Goal: Book appointment/travel/reservation

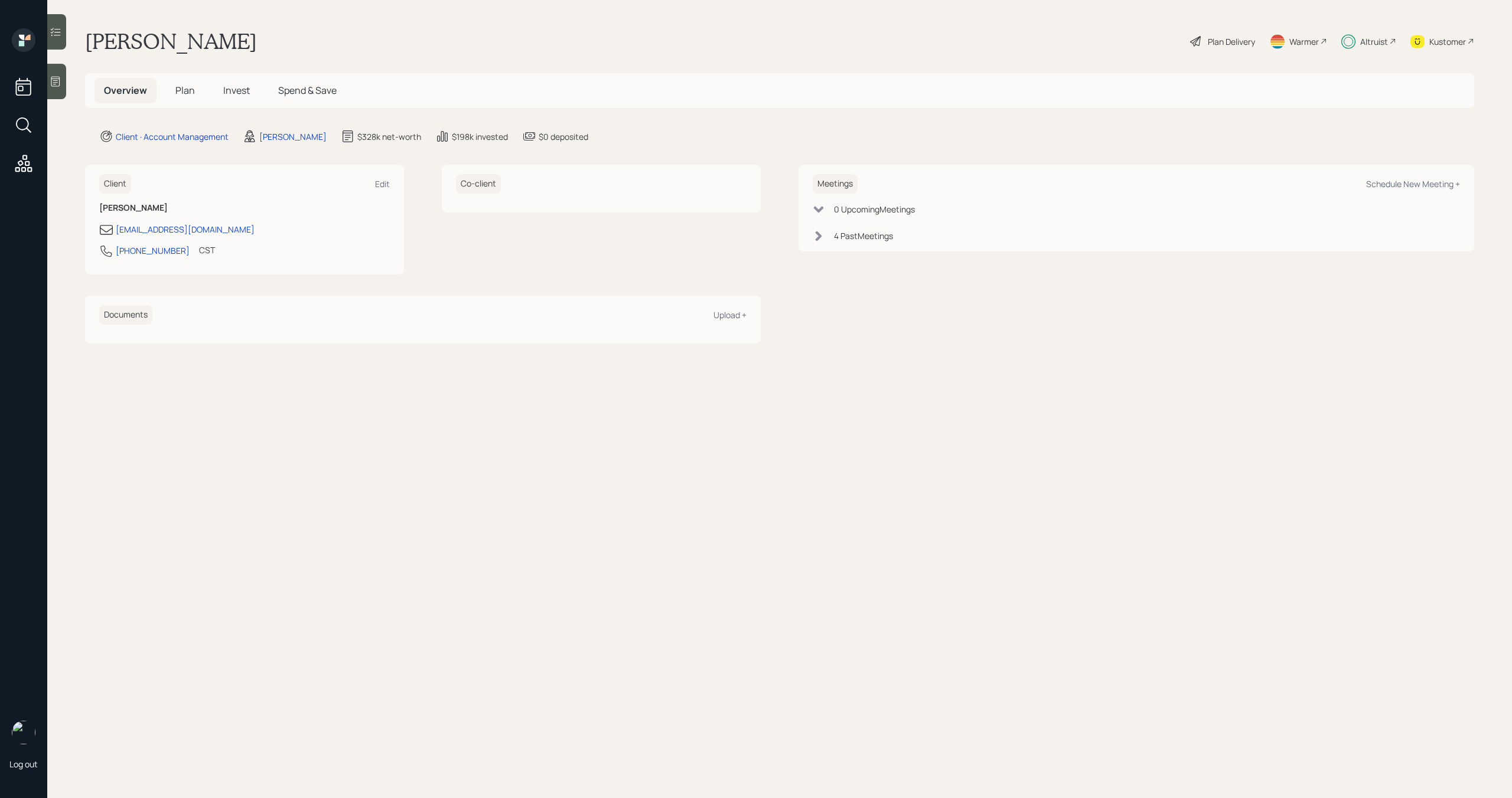
click at [1382, 38] on div "Altruist" at bounding box center [1374, 42] width 28 height 13
click at [180, 95] on span "Plan" at bounding box center [185, 90] width 19 height 13
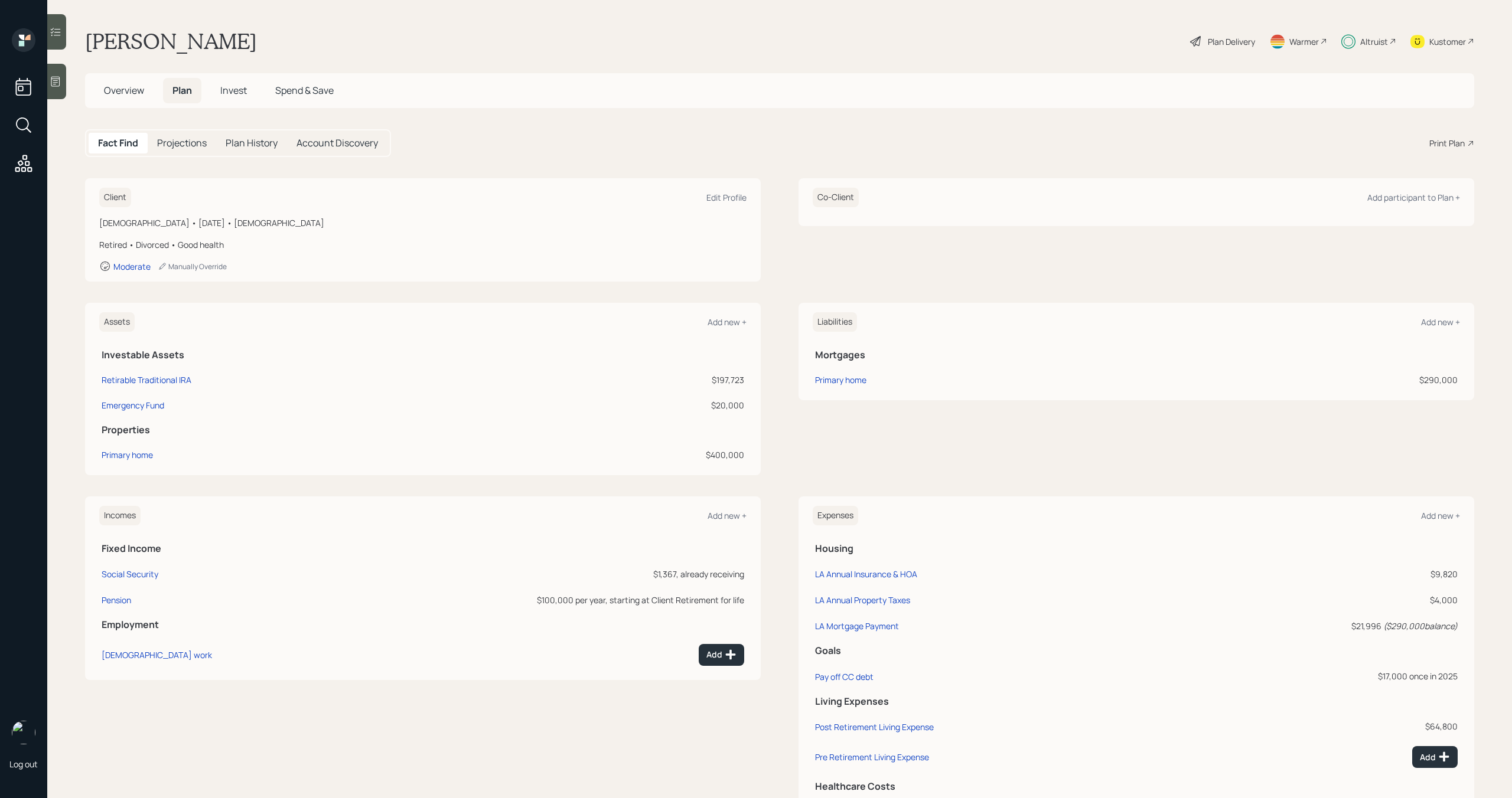
click at [235, 96] on span "Invest" at bounding box center [234, 90] width 27 height 13
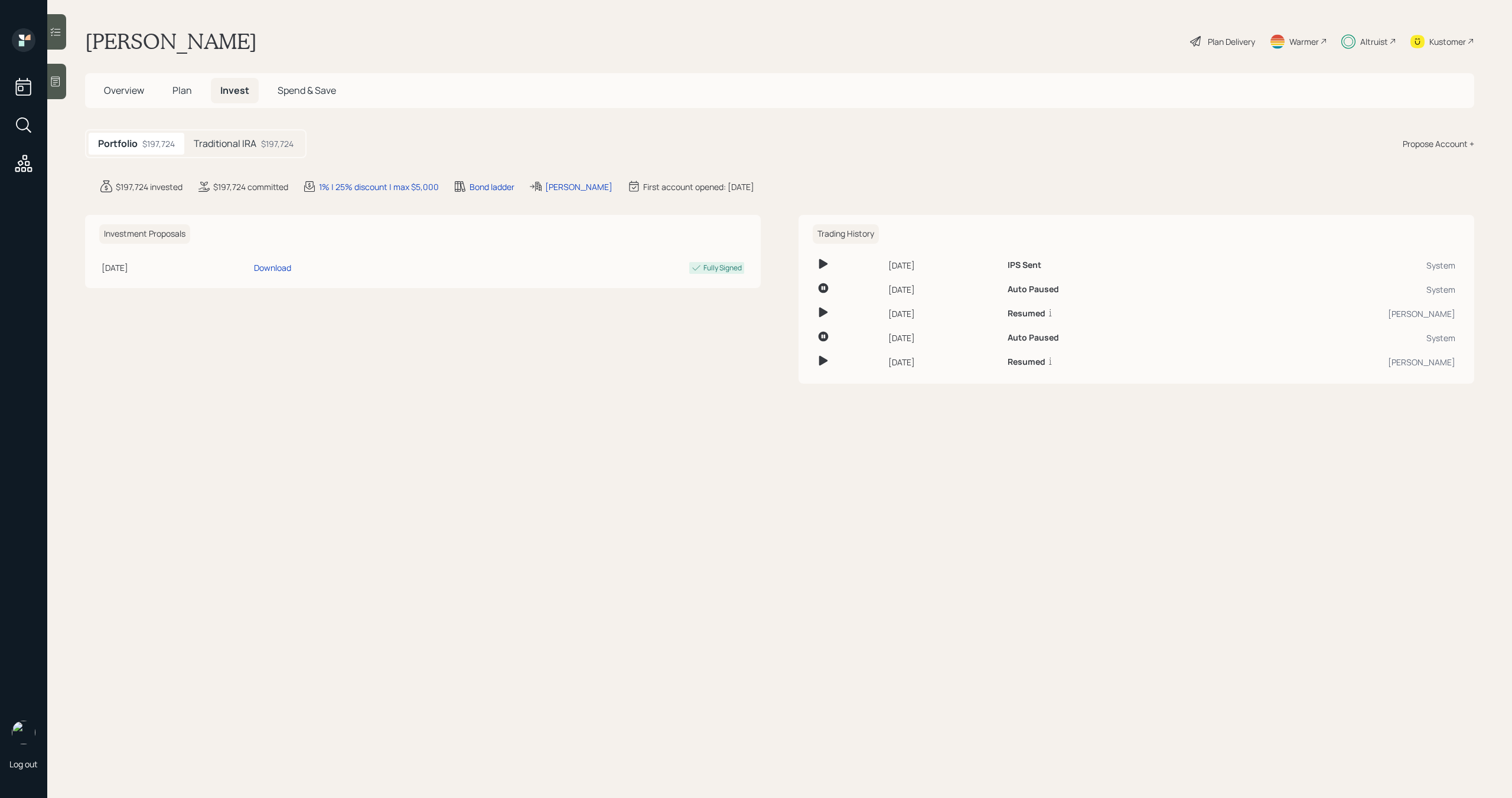
click at [180, 91] on span "Plan" at bounding box center [182, 90] width 19 height 13
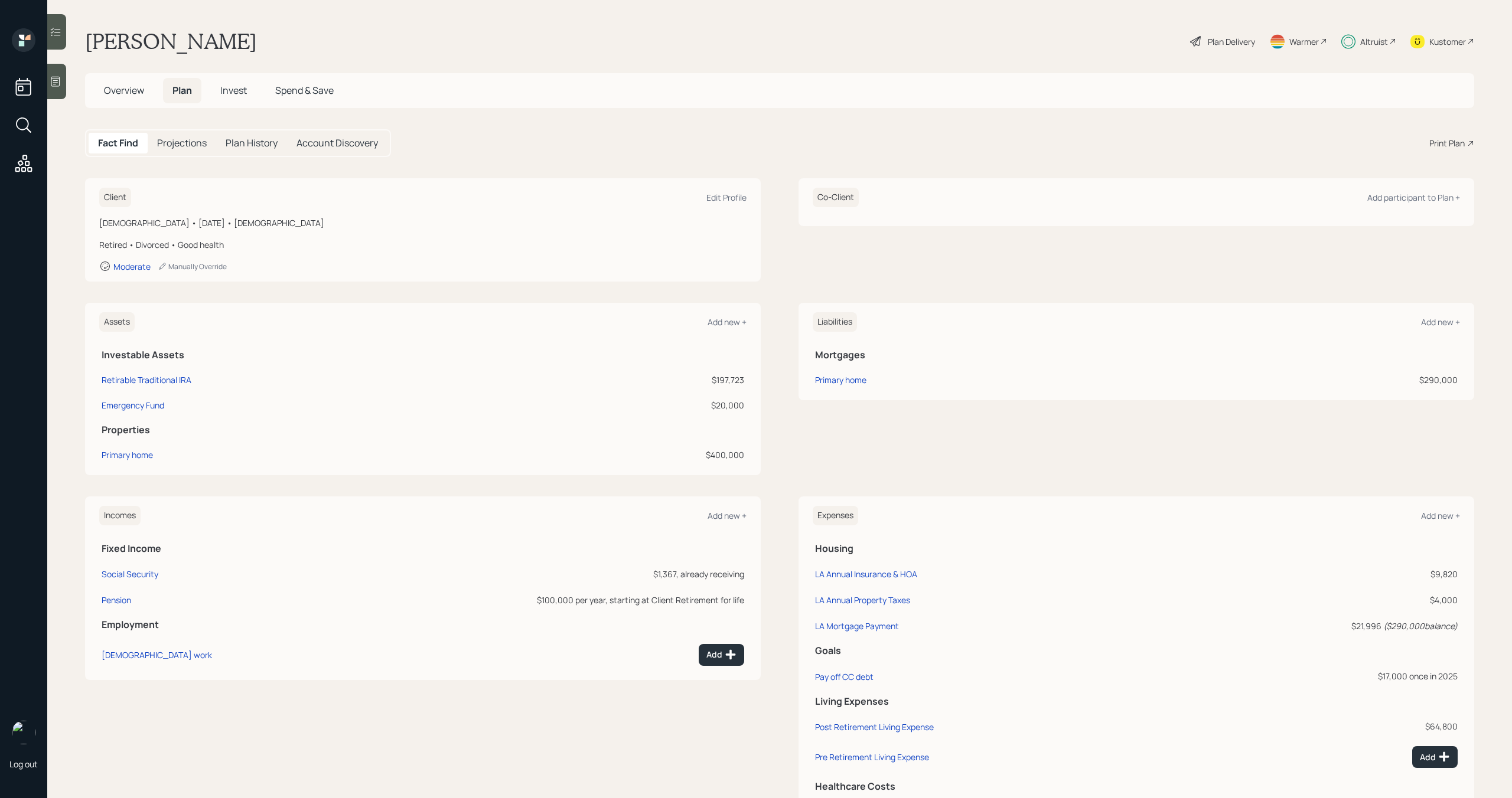
click at [128, 98] on h5 "Overview" at bounding box center [124, 90] width 59 height 25
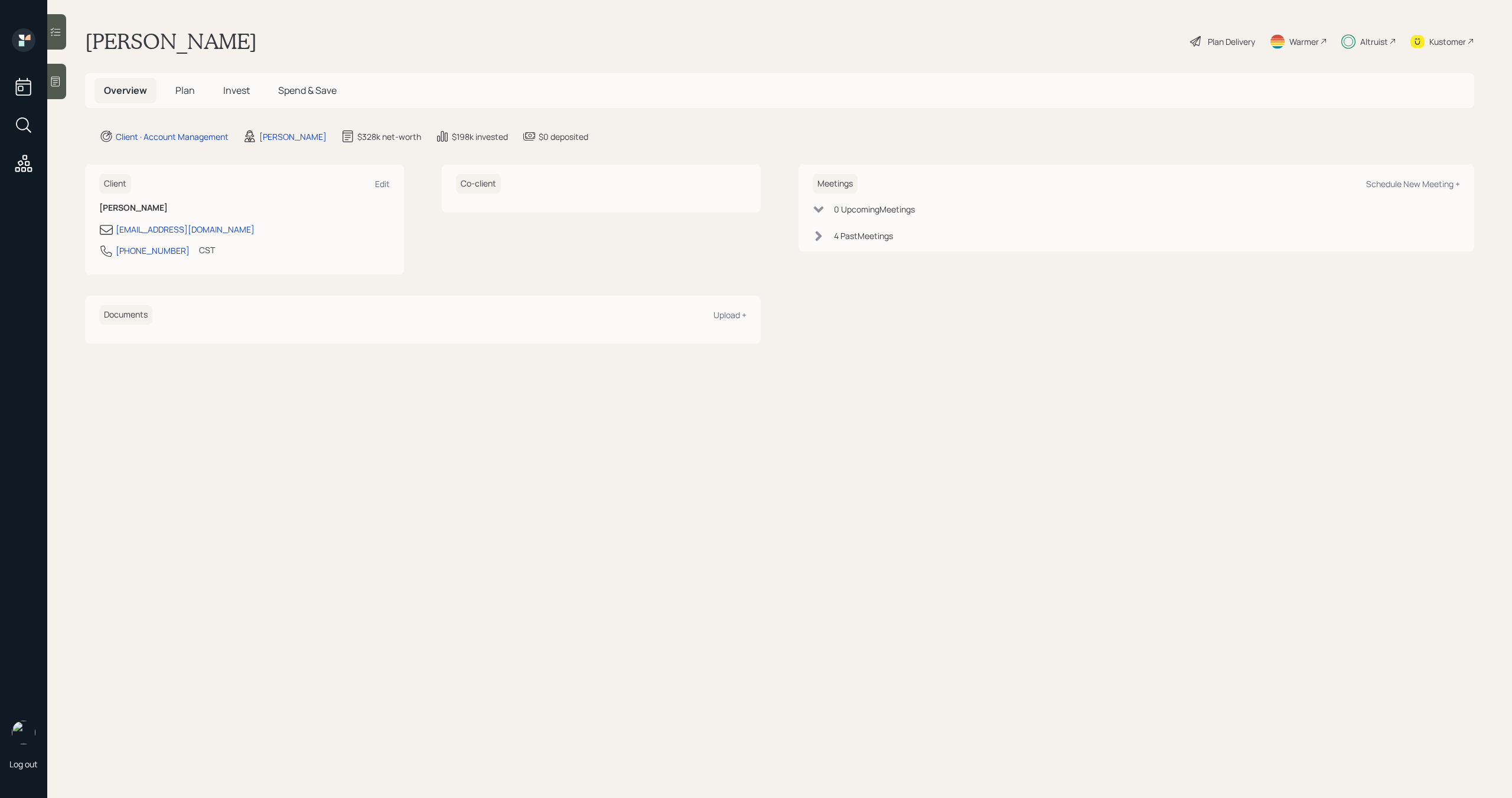
click at [190, 92] on span "Plan" at bounding box center [185, 90] width 19 height 13
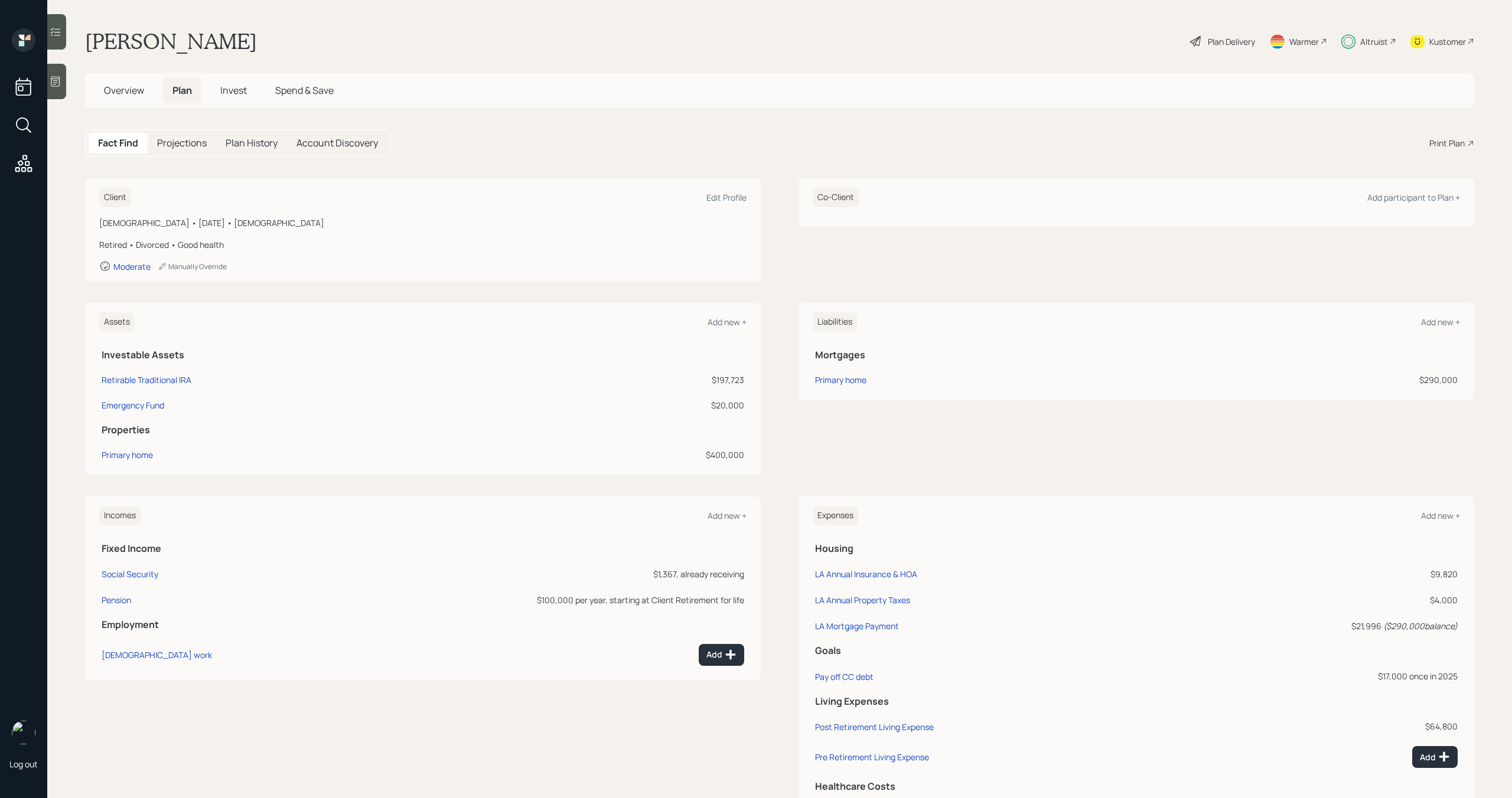
click at [251, 90] on h5 "Invest" at bounding box center [233, 90] width 45 height 25
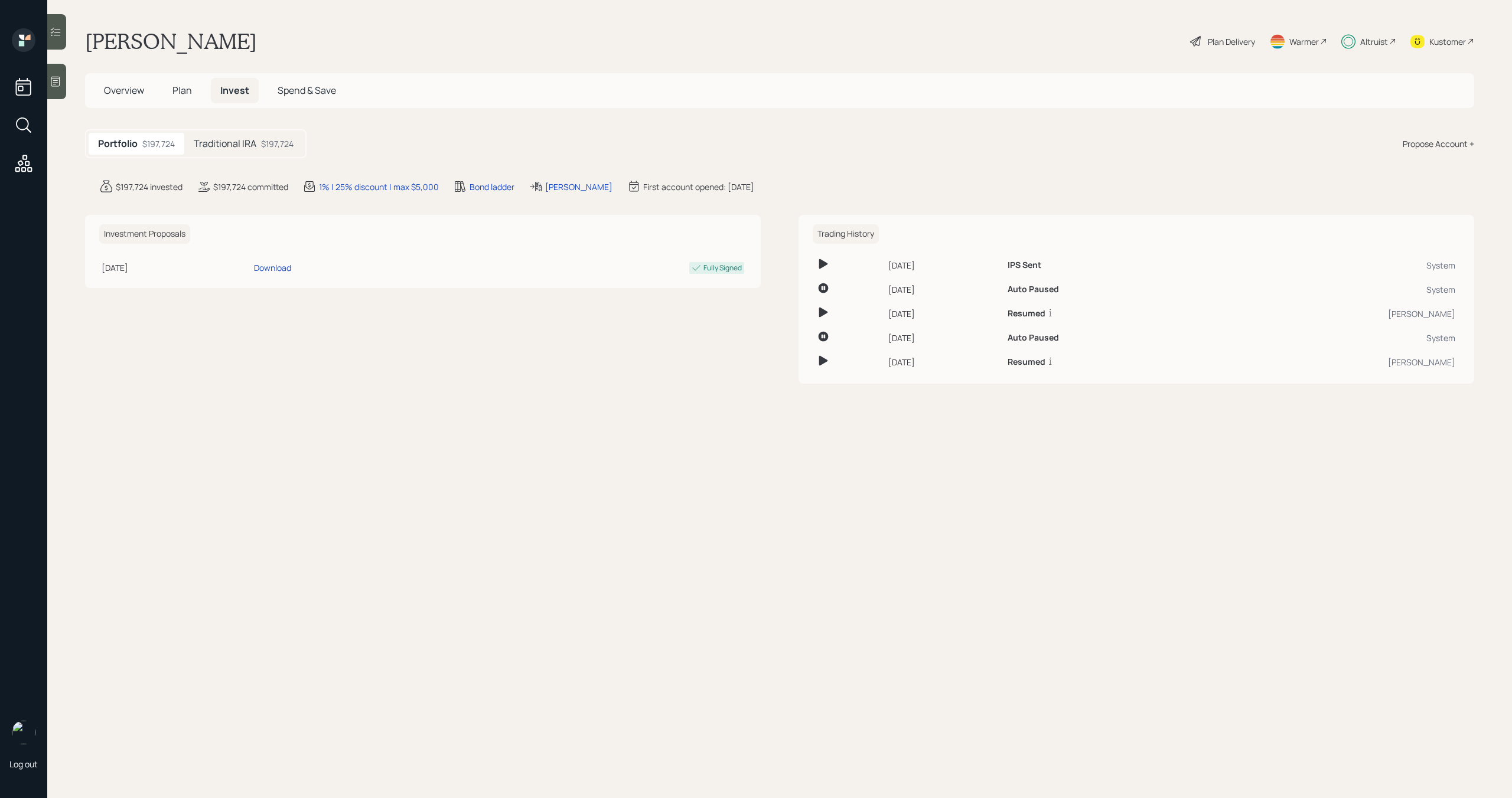
click at [276, 141] on div "$197,724" at bounding box center [277, 143] width 33 height 13
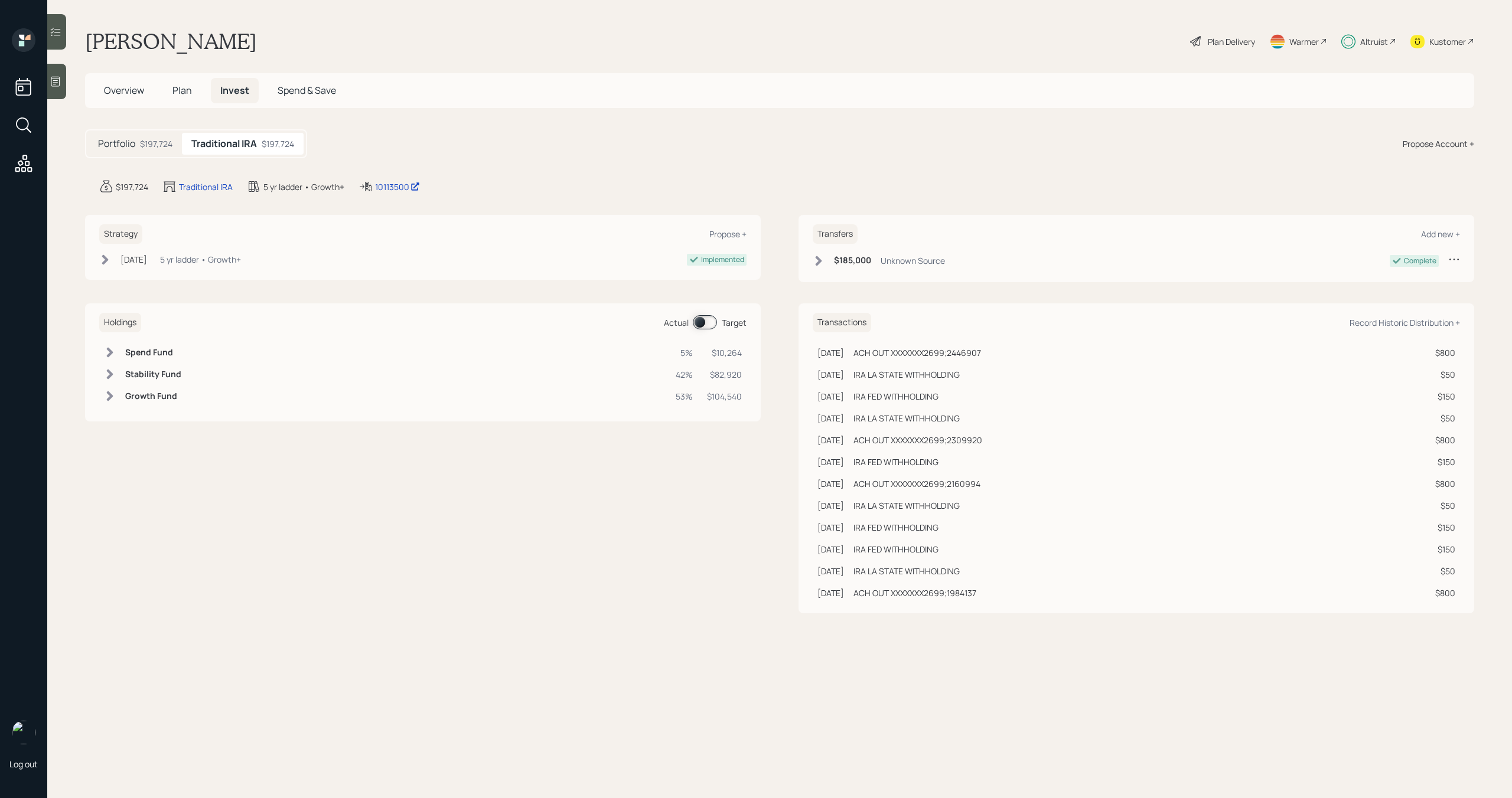
click at [148, 143] on div "$197,724" at bounding box center [156, 143] width 33 height 13
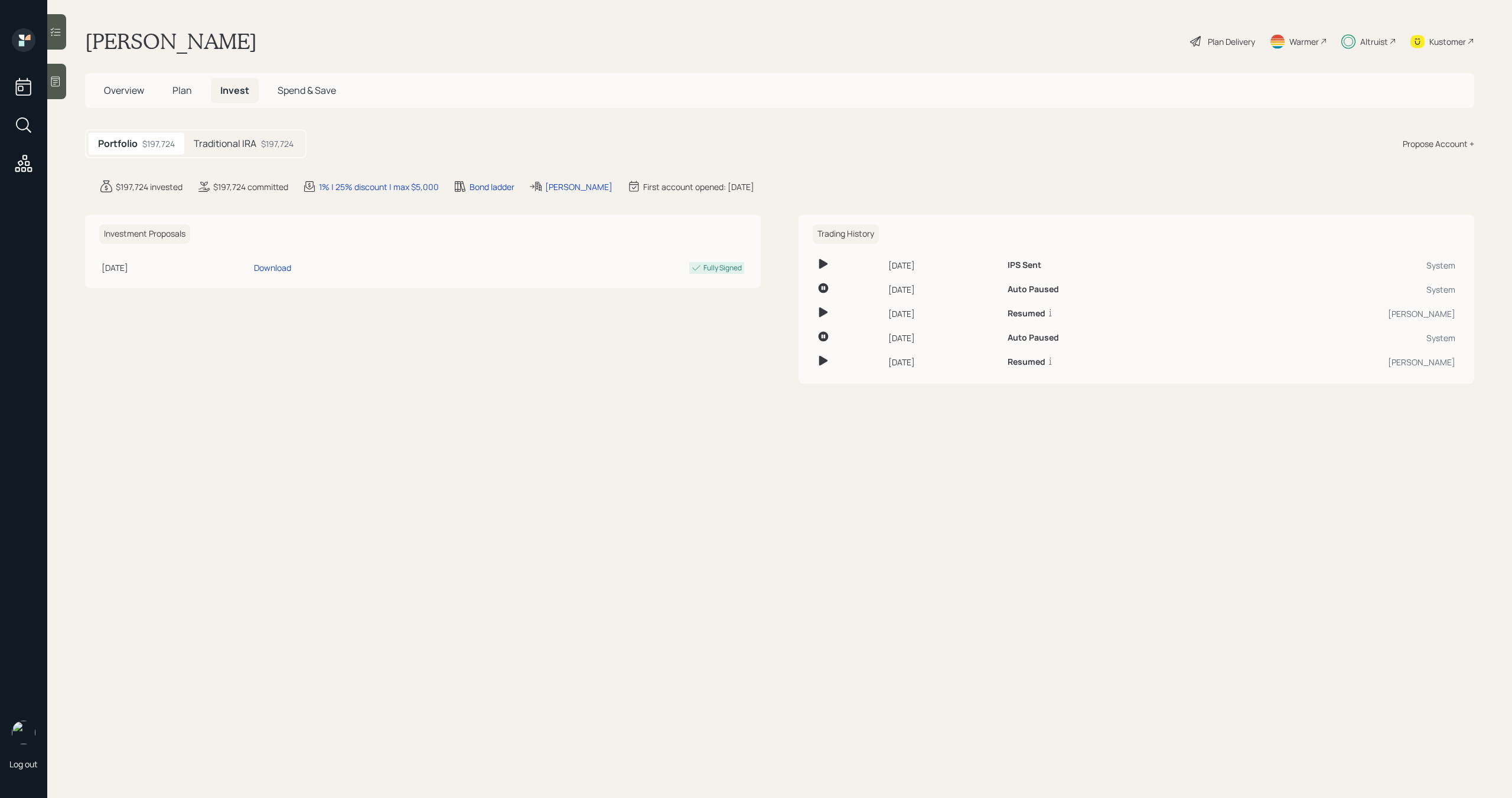
click at [118, 92] on span "Overview" at bounding box center [124, 90] width 40 height 13
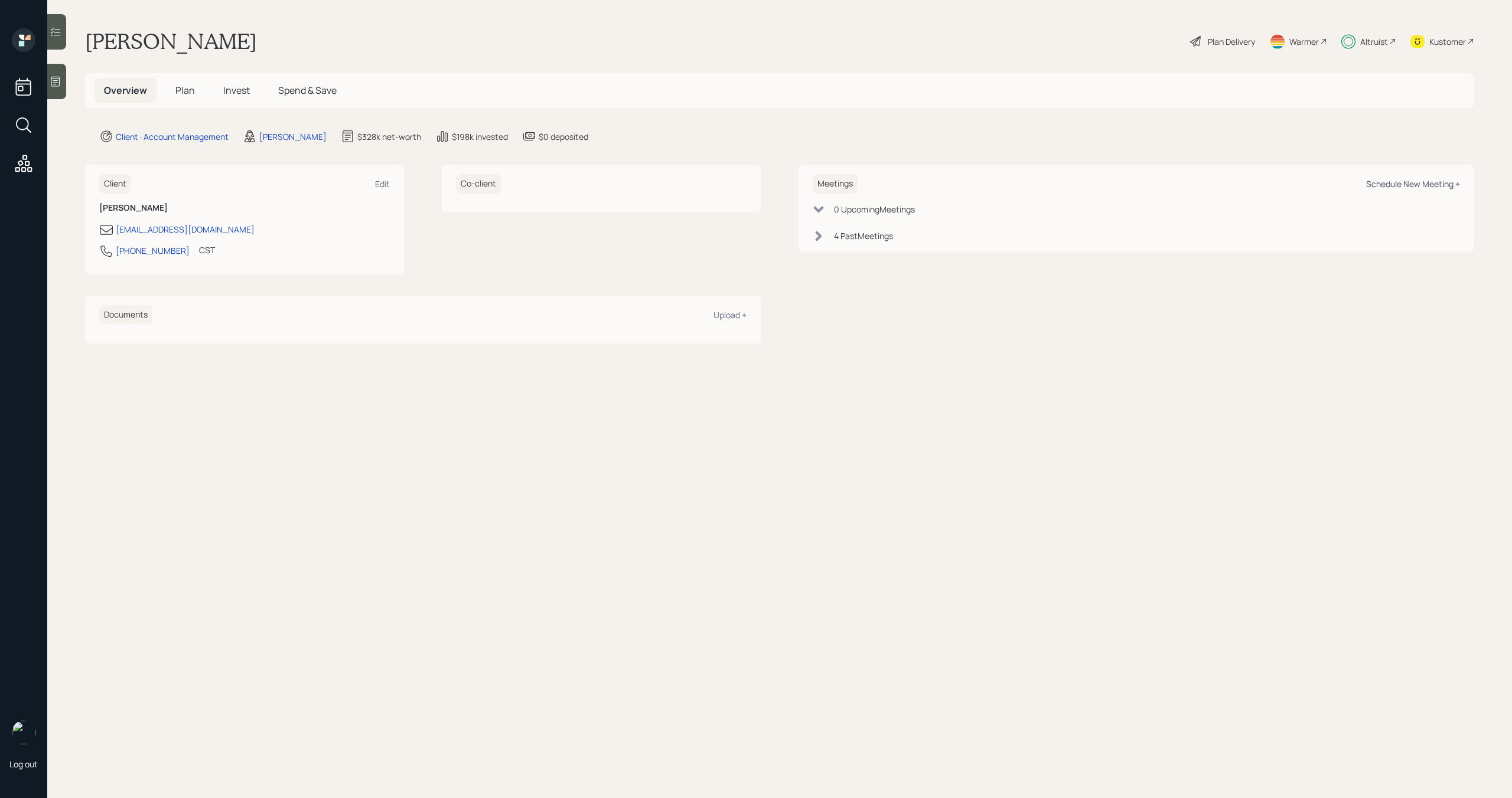
click at [1387, 181] on div "Schedule New Meeting +" at bounding box center [1413, 184] width 94 height 11
select select "bffa7908-1b2a-4c79-9bb6-f0ec9aed22d3"
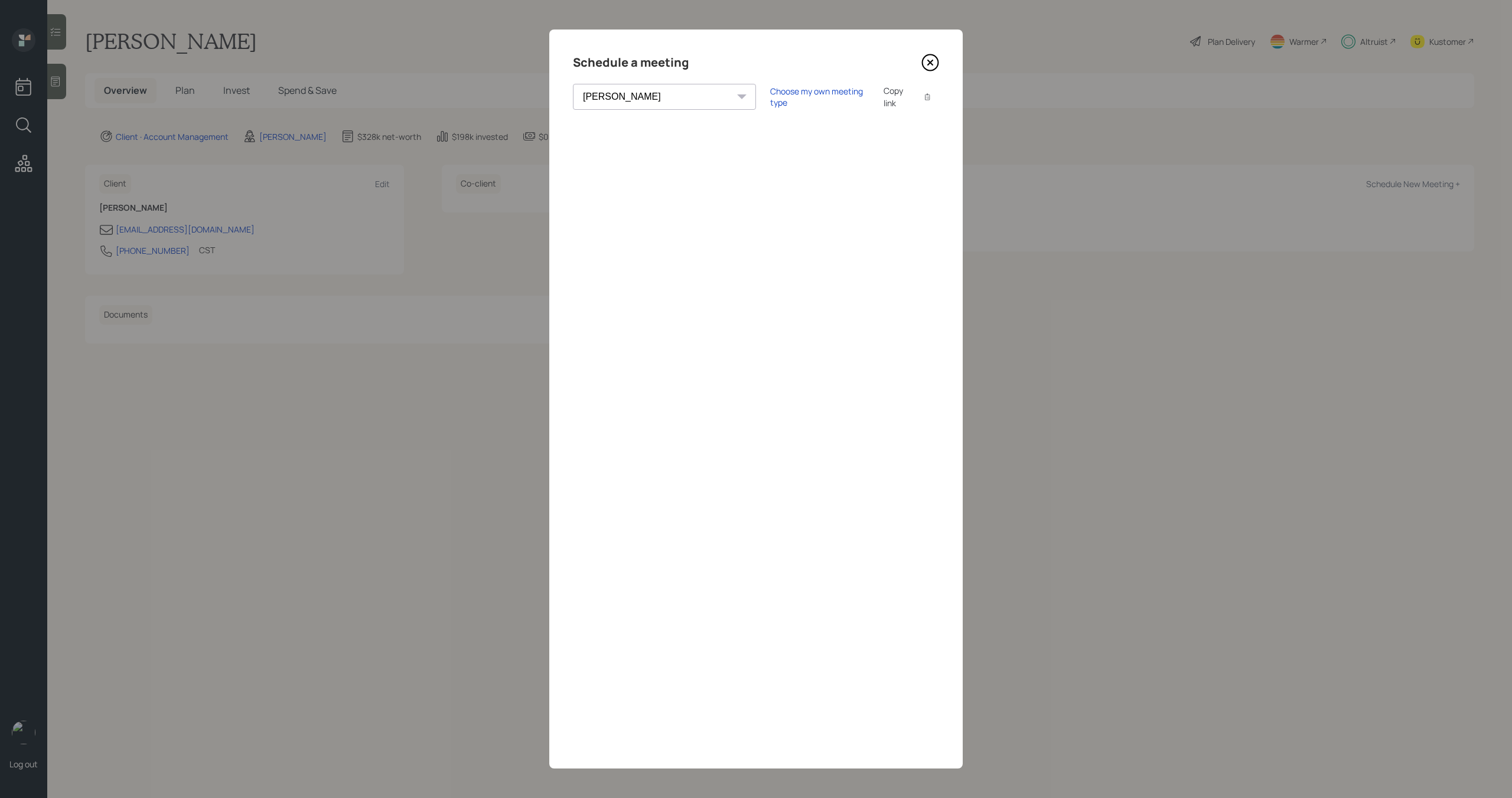
click at [927, 61] on icon at bounding box center [930, 62] width 17 height 17
